Goal: Navigation & Orientation: Find specific page/section

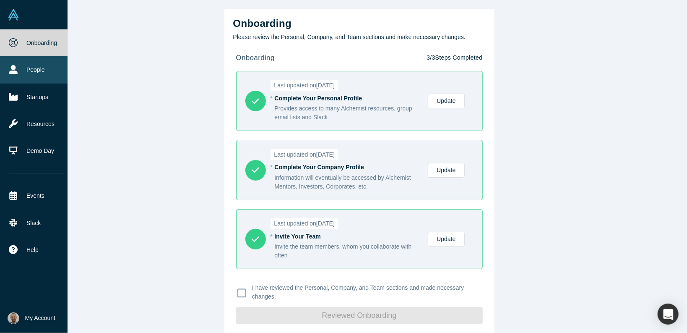
click at [15, 71] on icon at bounding box center [13, 69] width 9 height 9
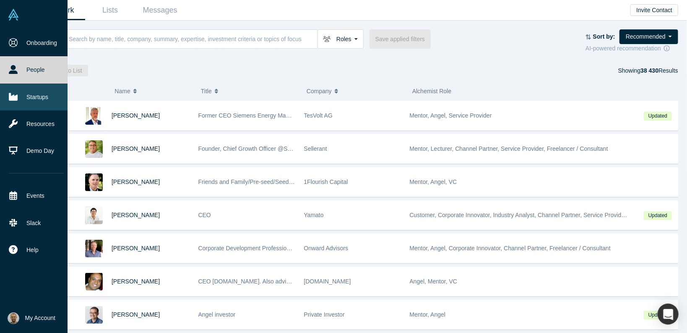
click at [43, 96] on link "Startups" at bounding box center [36, 97] width 73 height 27
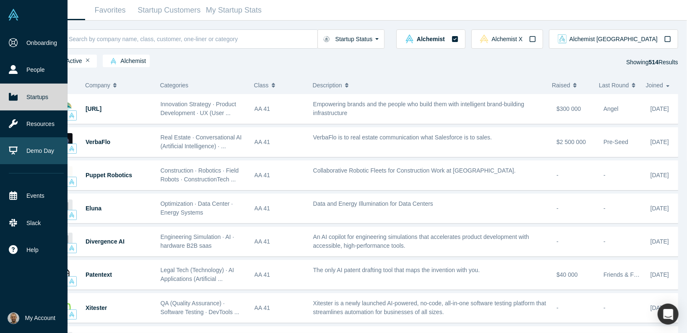
click at [45, 143] on link "Demo Day" at bounding box center [36, 150] width 73 height 27
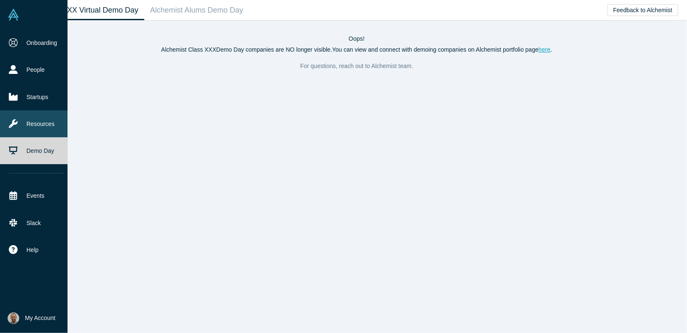
click at [23, 124] on link "Resources" at bounding box center [36, 123] width 73 height 27
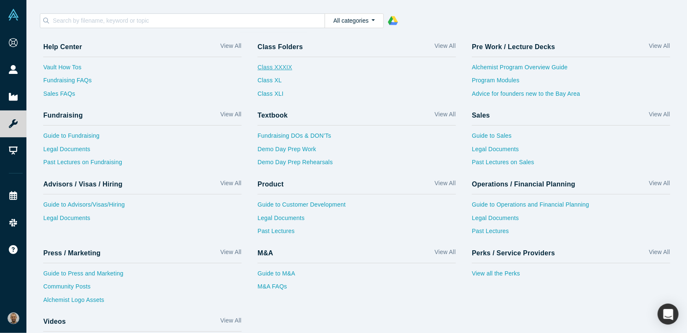
click at [280, 68] on link "Class XXXIX" at bounding box center [275, 69] width 34 height 13
